Goal: Find specific page/section: Find specific page/section

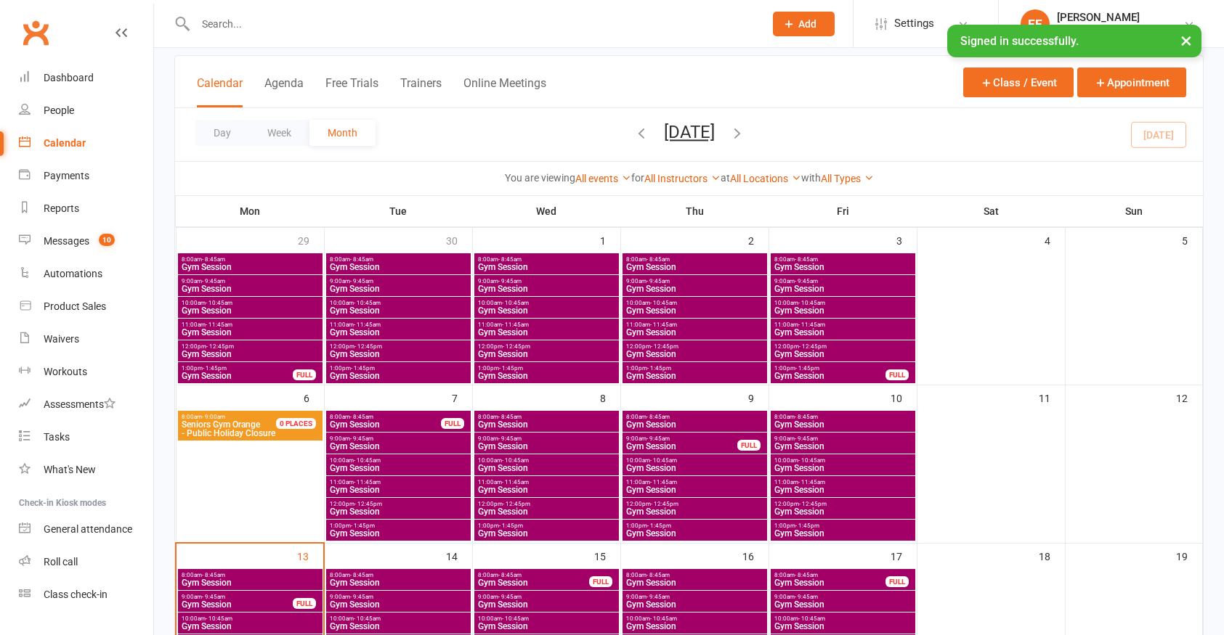
scroll to position [218, 0]
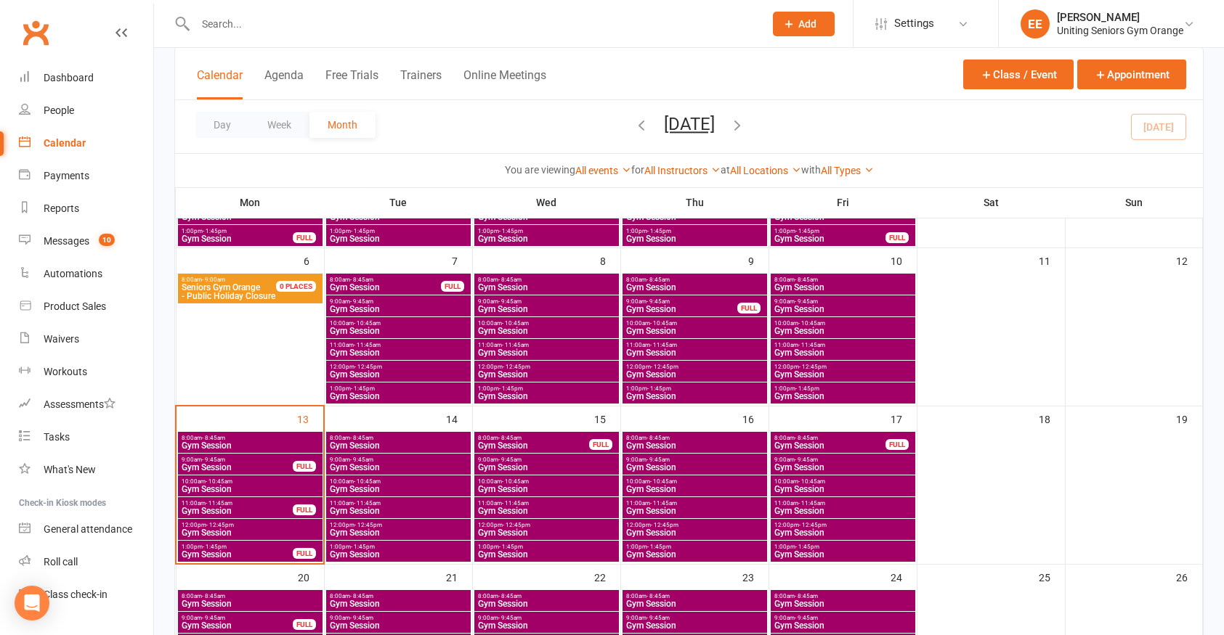
click at [213, 22] on input "text" at bounding box center [472, 24] width 563 height 20
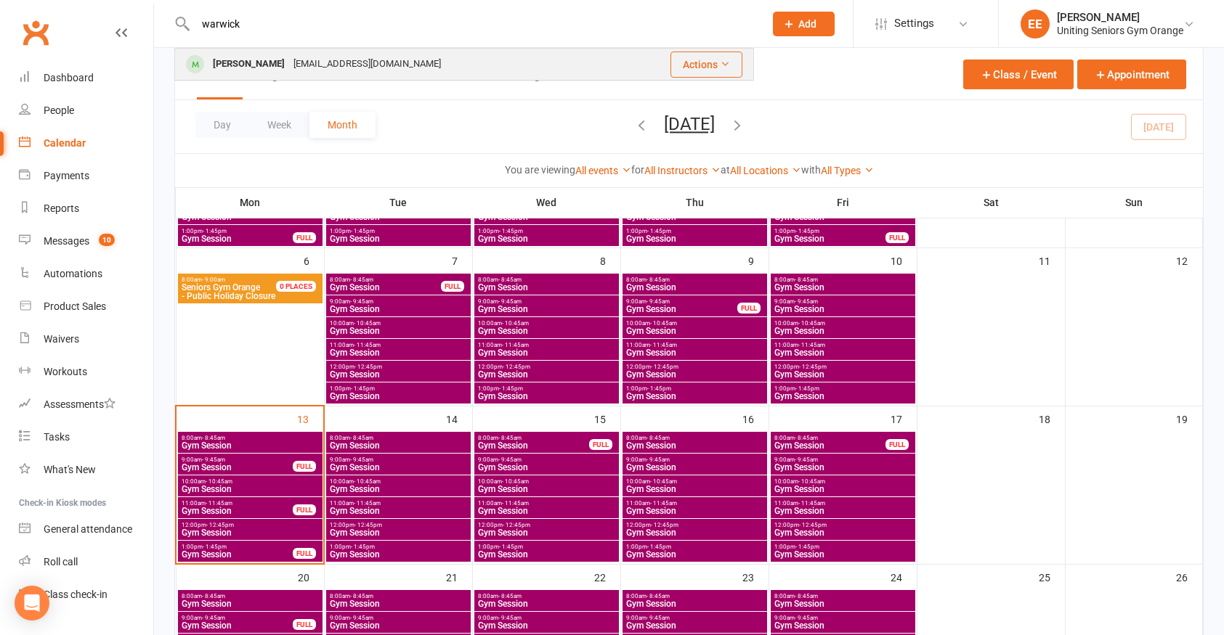
type input "warwick"
click at [250, 54] on div "[PERSON_NAME]" at bounding box center [248, 64] width 81 height 21
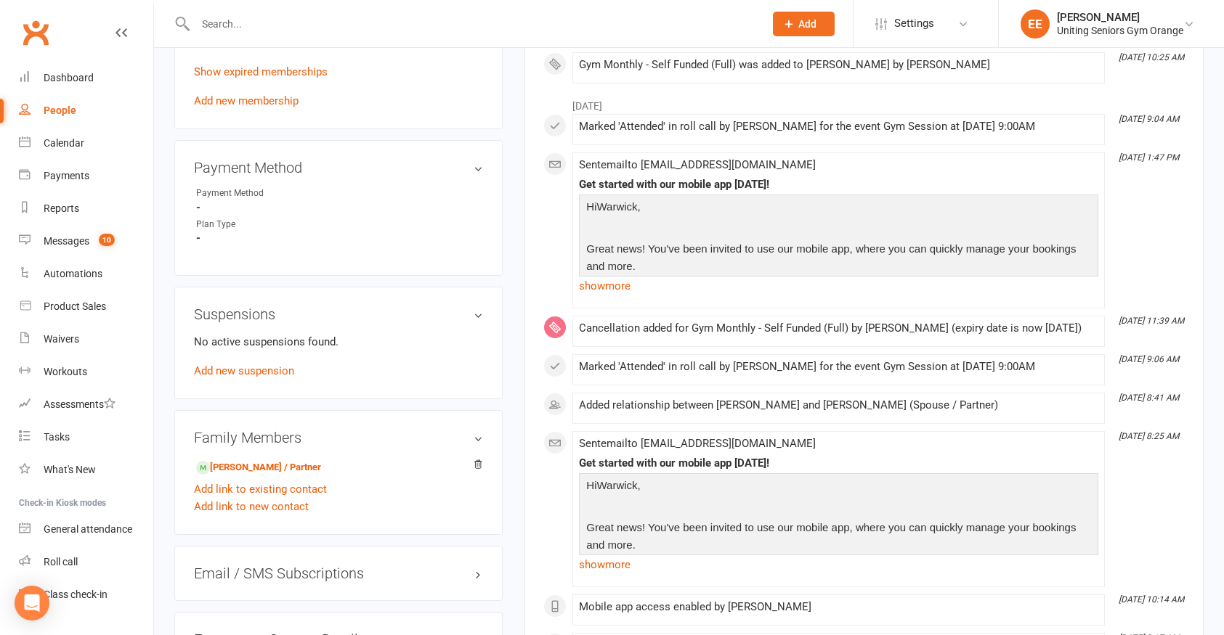
scroll to position [871, 0]
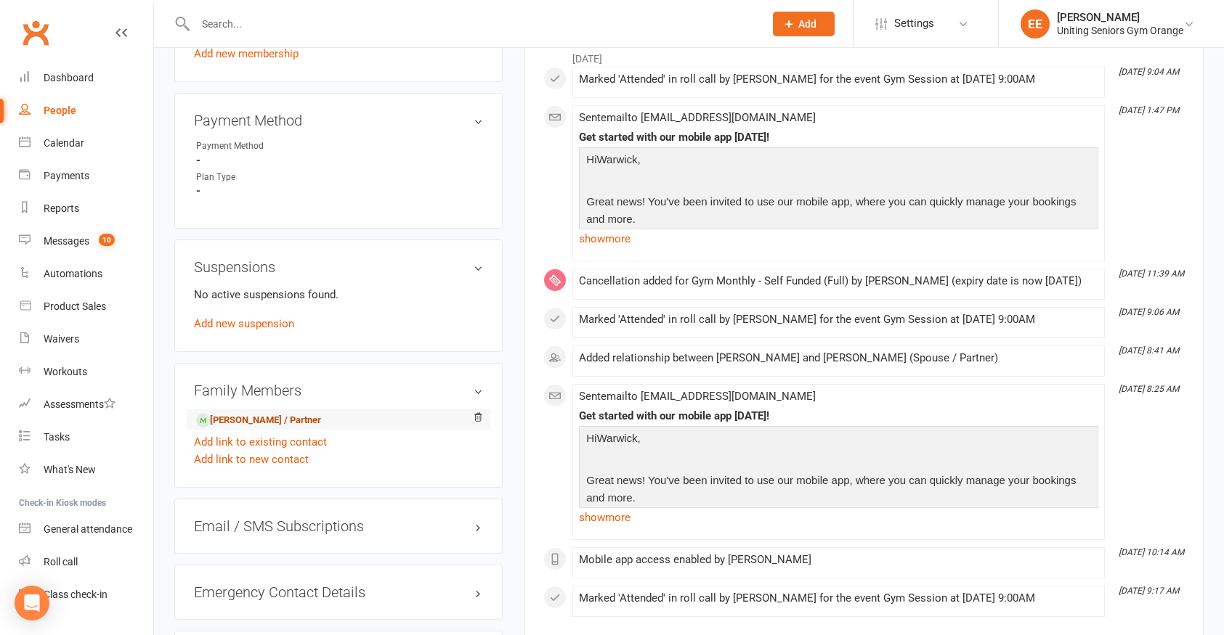
click at [303, 413] on link "[PERSON_NAME] / Partner" at bounding box center [258, 420] width 125 height 15
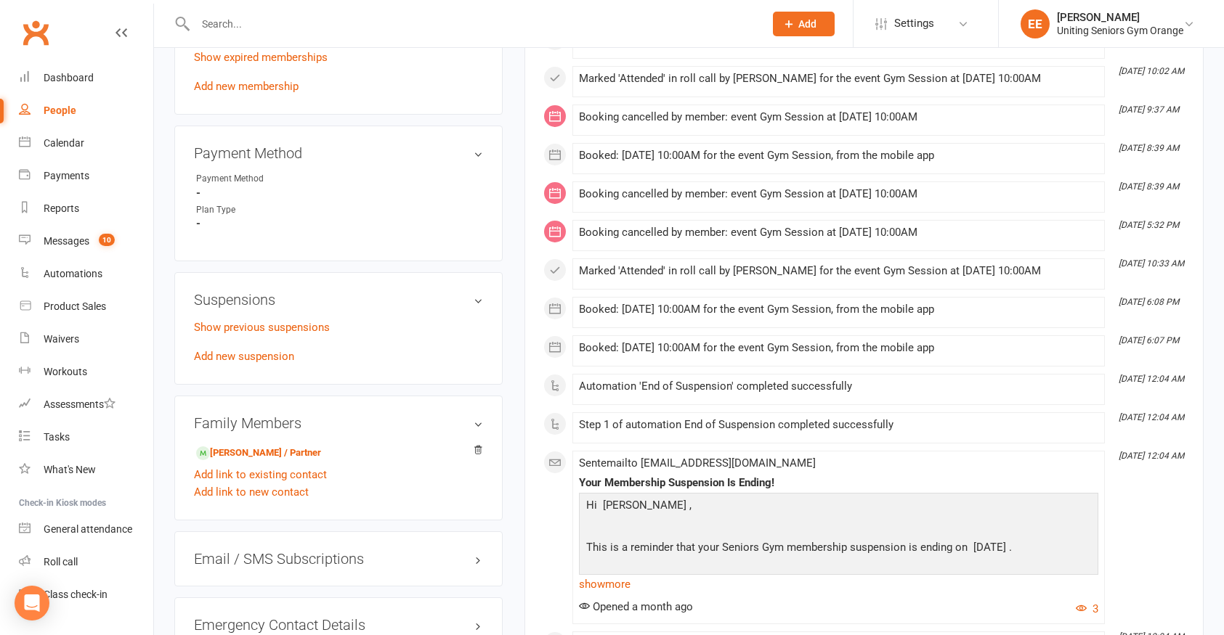
scroll to position [871, 0]
